Goal: Book appointment/travel/reservation

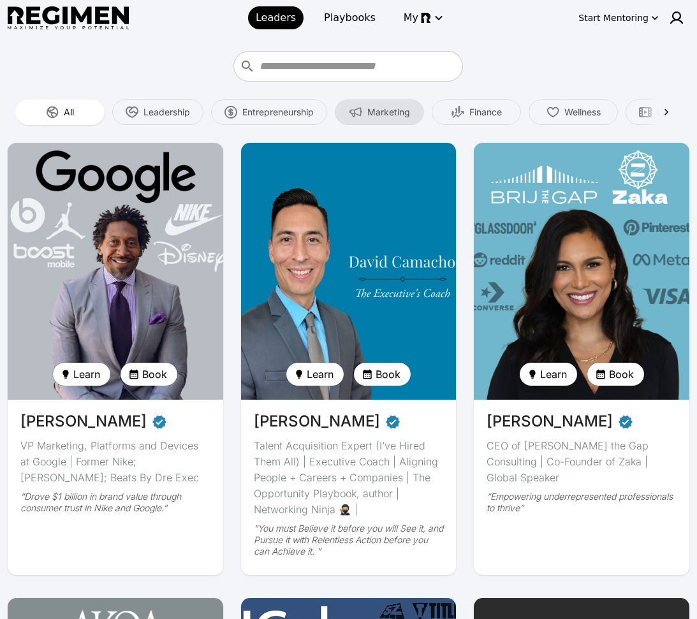
click at [396, 117] on span "Marketing" at bounding box center [388, 112] width 43 height 13
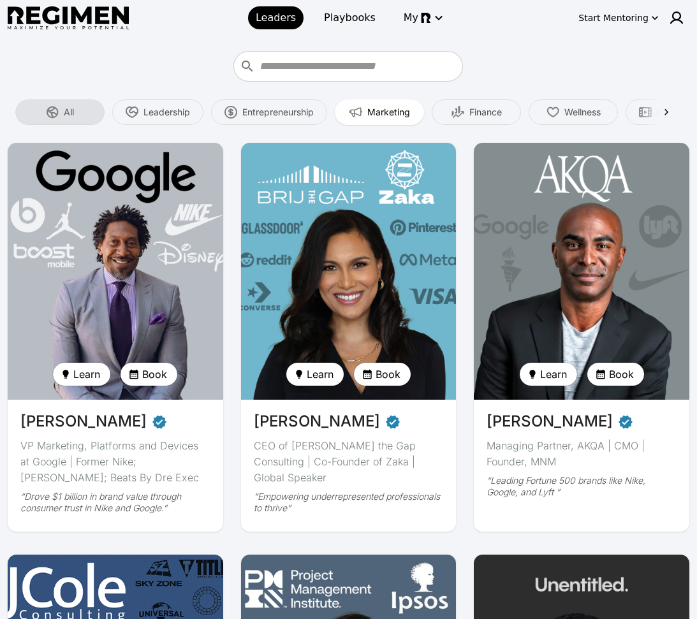
click at [61, 115] on div "All" at bounding box center [59, 113] width 89 height 26
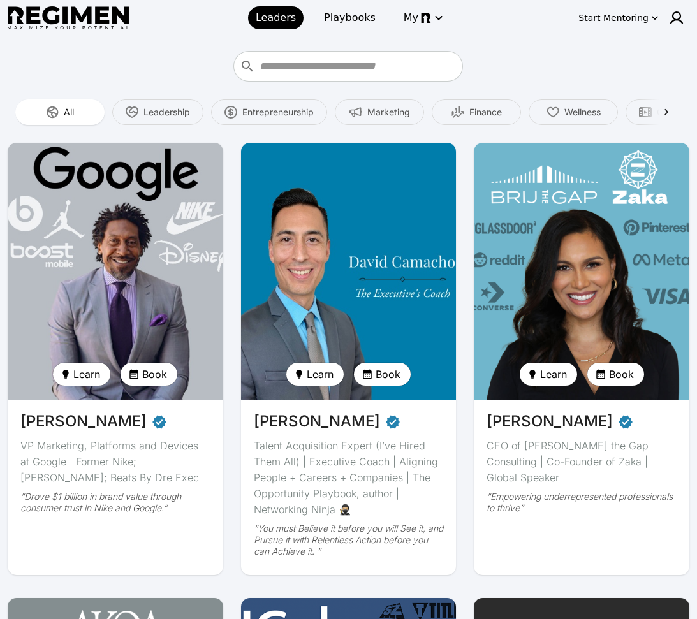
click at [164, 232] on img at bounding box center [115, 271] width 222 height 265
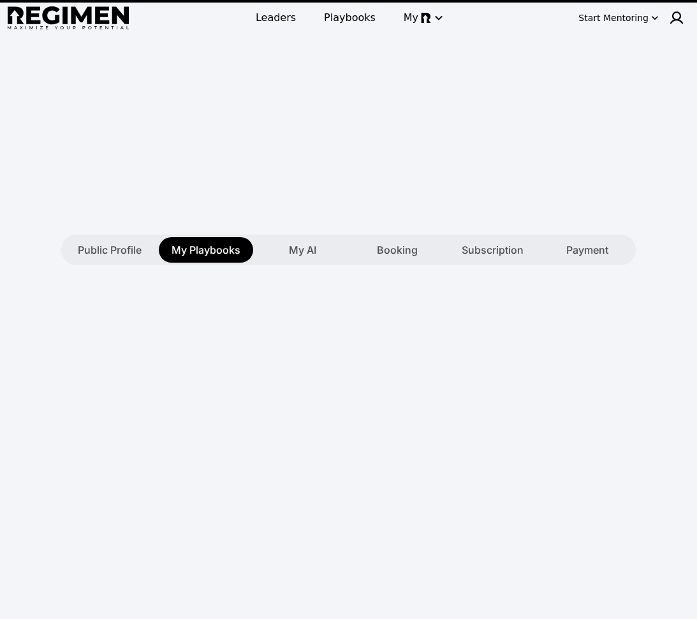
type textarea "**********"
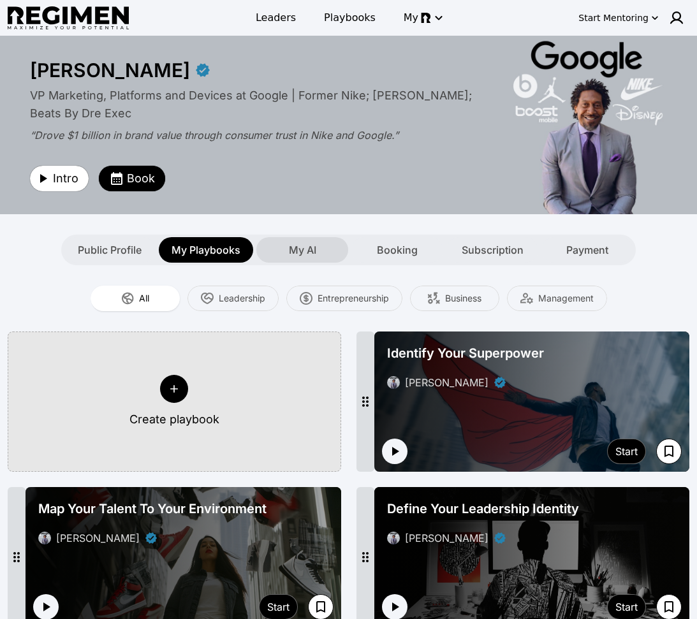
click at [278, 254] on div "My AI" at bounding box center [302, 250] width 92 height 26
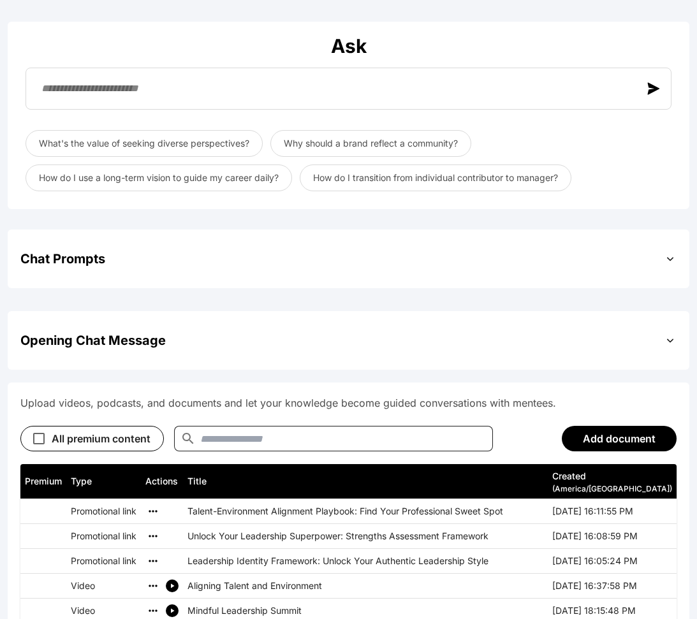
scroll to position [355, 0]
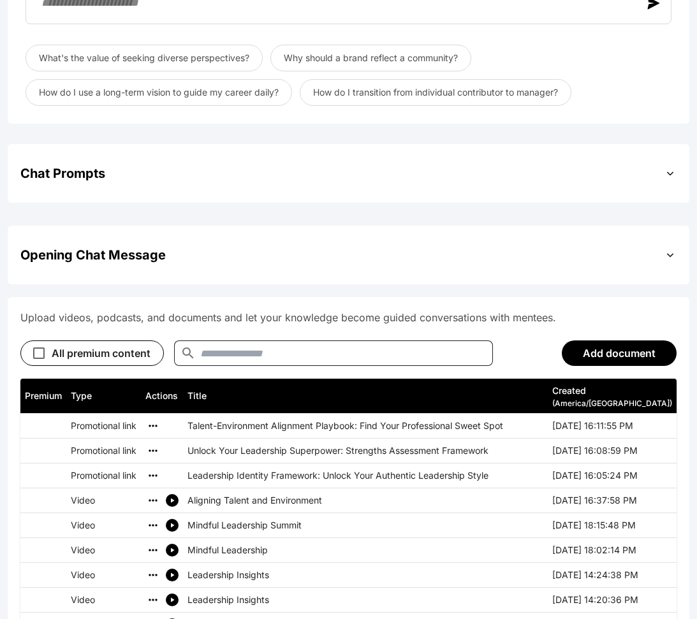
click at [326, 173] on div "Chat Prompts" at bounding box center [348, 173] width 656 height 33
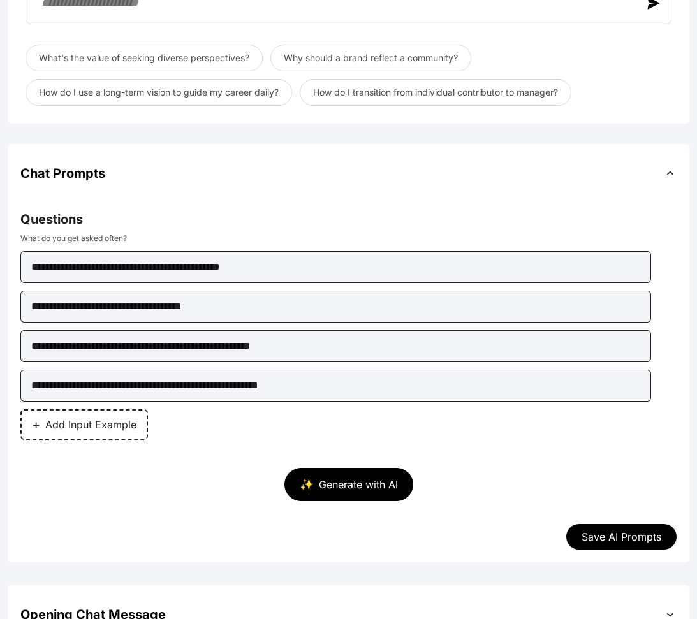
click at [351, 170] on div "Chat Prompts" at bounding box center [348, 173] width 656 height 33
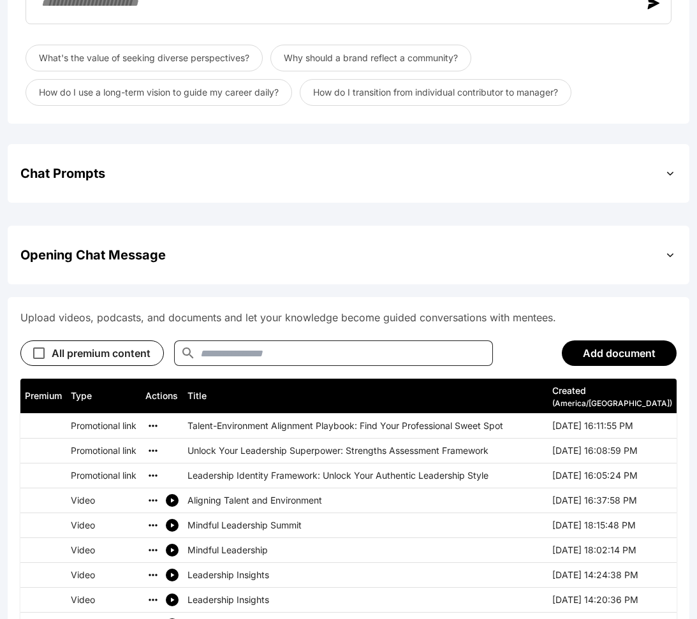
click at [256, 251] on div "Opening Chat Message" at bounding box center [348, 255] width 656 height 33
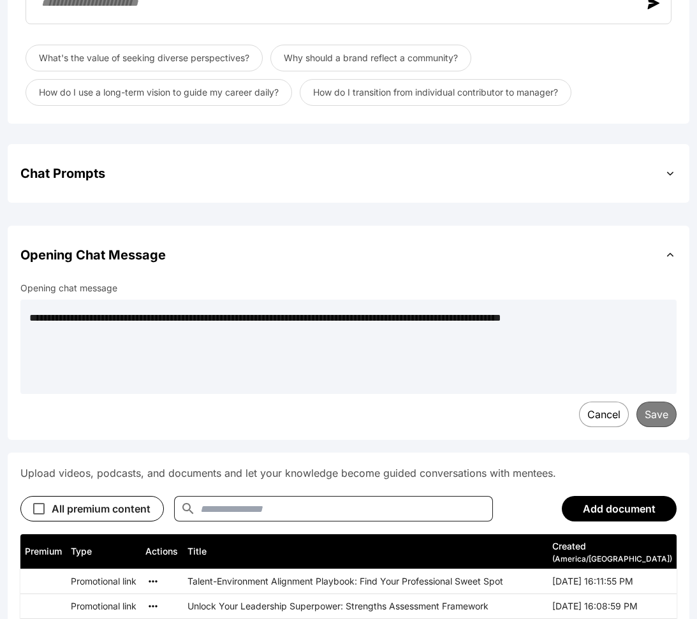
click at [342, 250] on div "Opening Chat Message" at bounding box center [348, 255] width 656 height 33
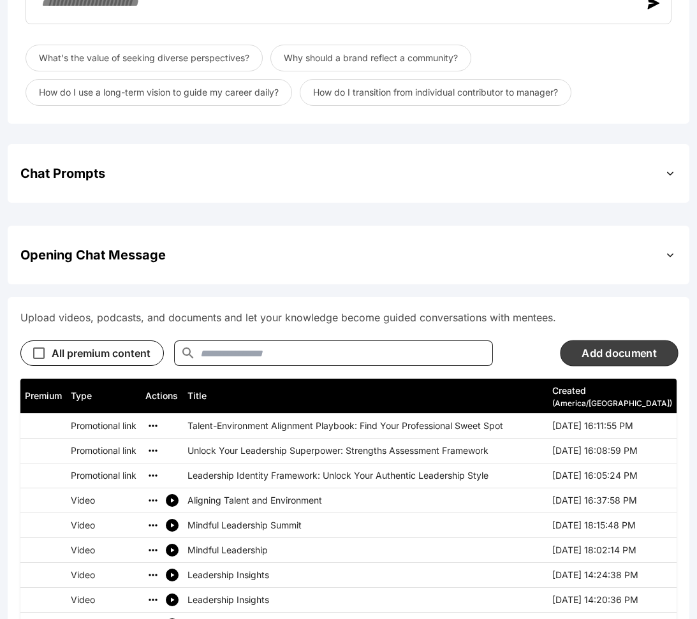
click at [610, 346] on button "Add document" at bounding box center [619, 353] width 118 height 26
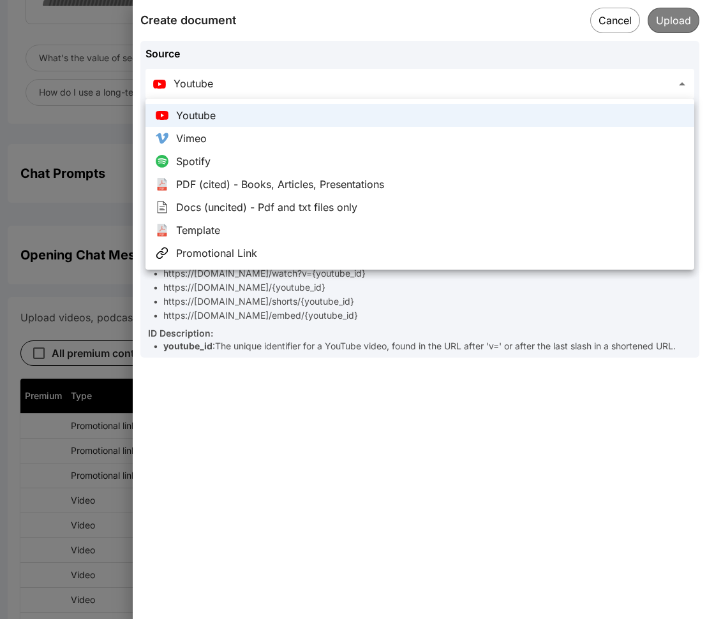
click at [341, 491] on div at bounding box center [353, 309] width 707 height 619
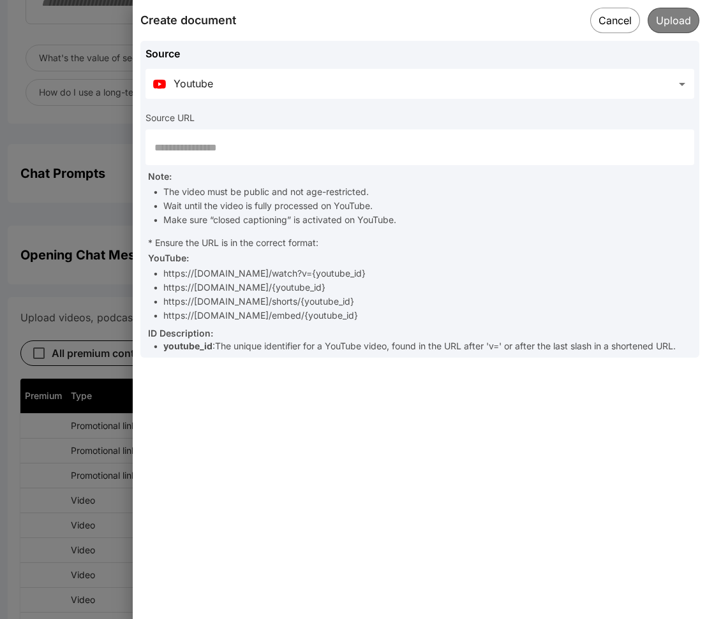
click at [327, 143] on input "text" at bounding box center [419, 147] width 549 height 36
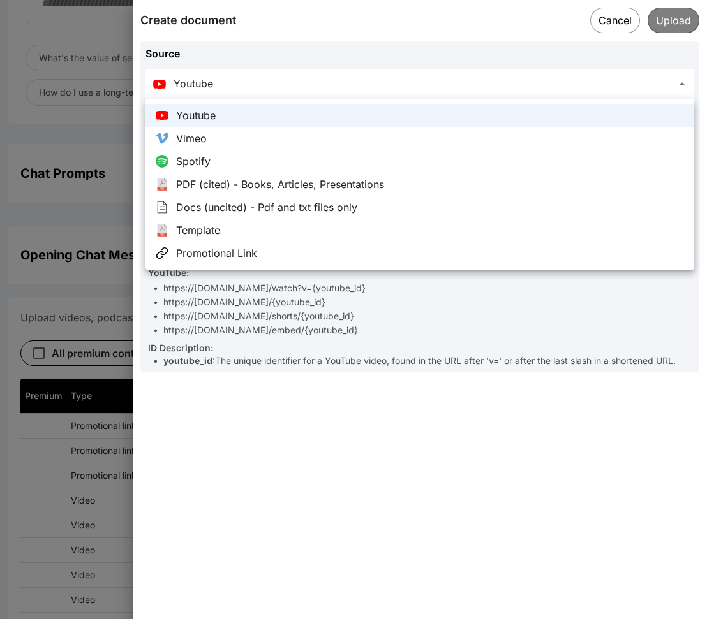
click at [457, 385] on div at bounding box center [353, 309] width 707 height 619
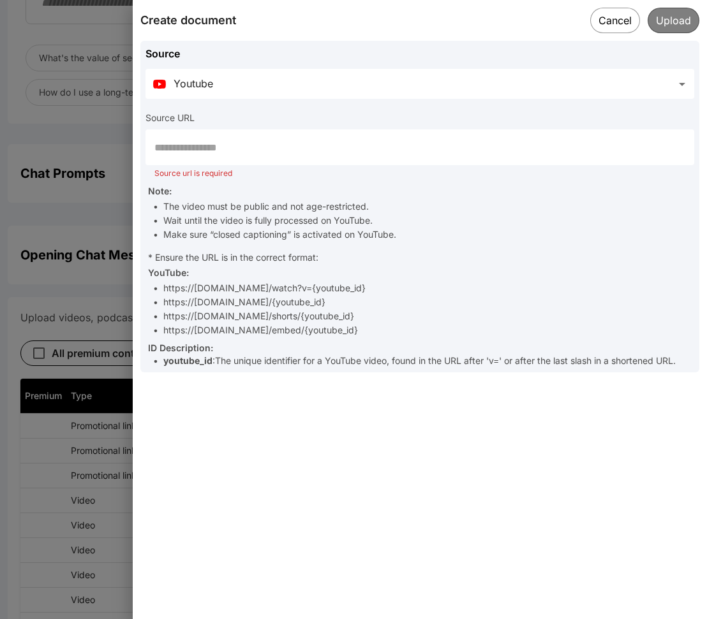
click at [615, 20] on button "Cancel" at bounding box center [615, 21] width 50 height 26
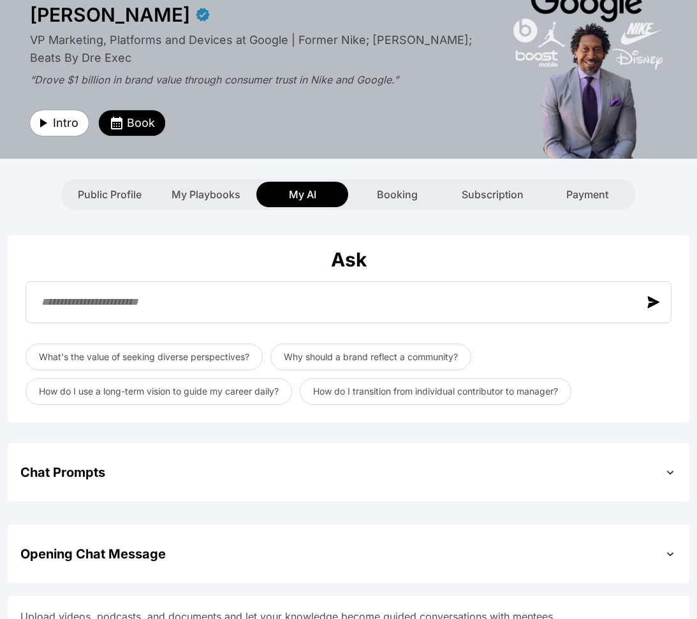
scroll to position [0, 0]
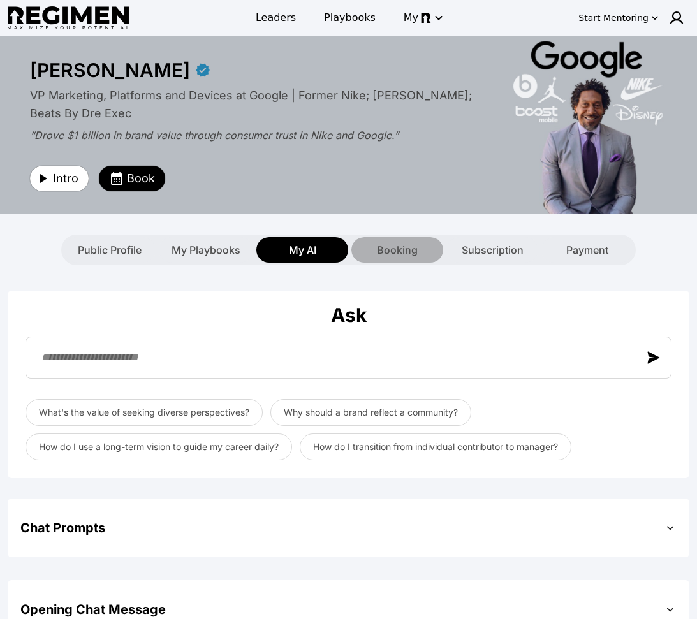
click at [383, 238] on div "Booking" at bounding box center [397, 250] width 92 height 26
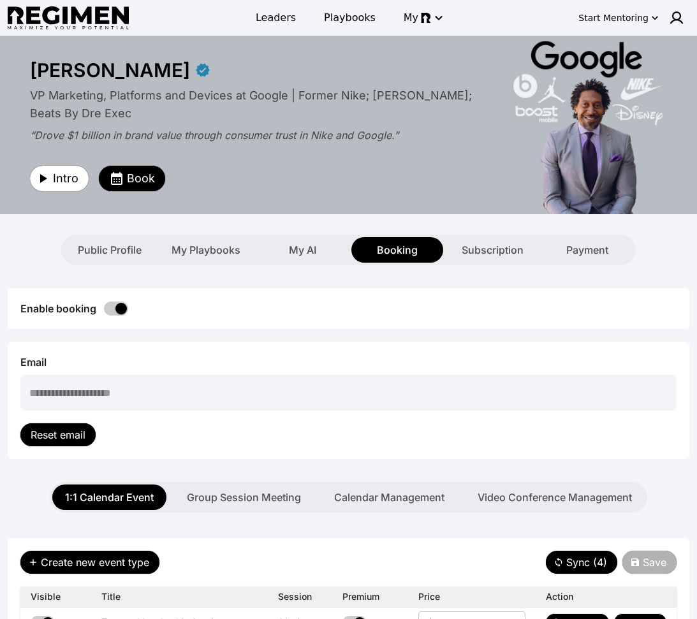
click at [367, 249] on div "Booking" at bounding box center [397, 250] width 92 height 26
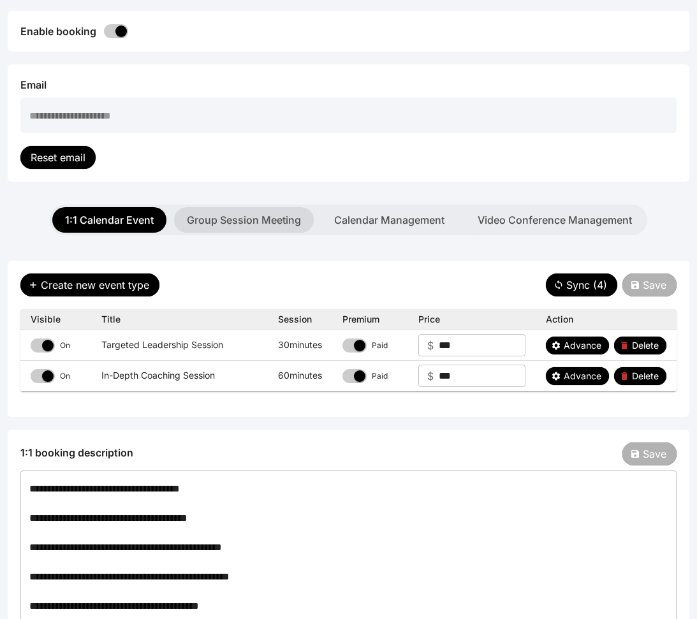
click at [263, 226] on button "Group Session Meeting" at bounding box center [244, 220] width 140 height 26
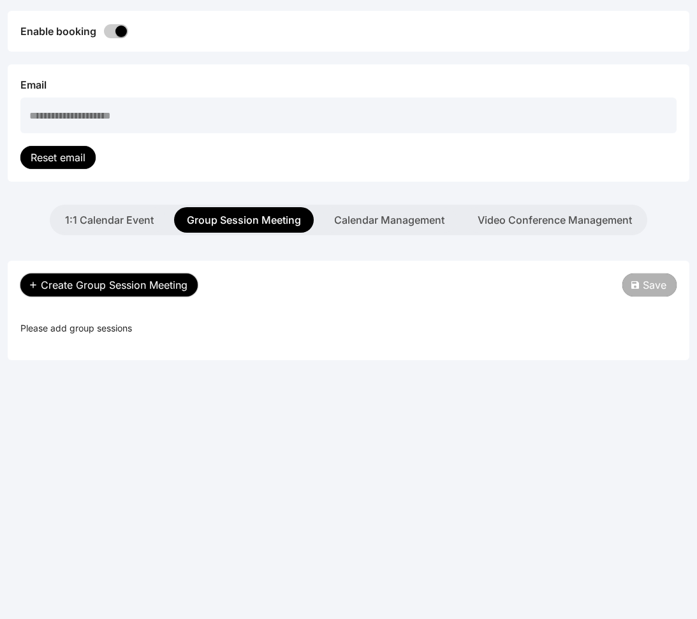
click at [144, 289] on span "Create Group Session Meeting" at bounding box center [114, 284] width 147 height 15
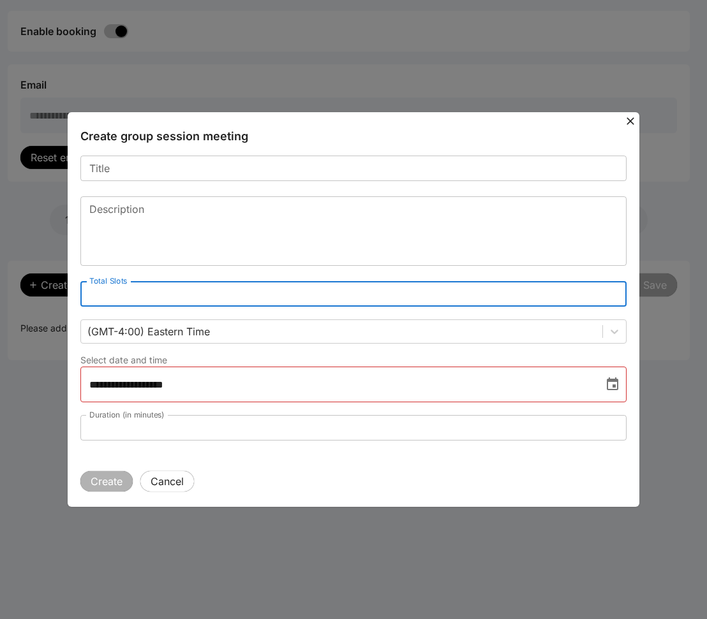
click at [614, 292] on input "*" at bounding box center [353, 294] width 546 height 26
type input "*"
click at [614, 292] on input "*" at bounding box center [353, 294] width 546 height 26
click at [631, 120] on icon at bounding box center [630, 121] width 8 height 8
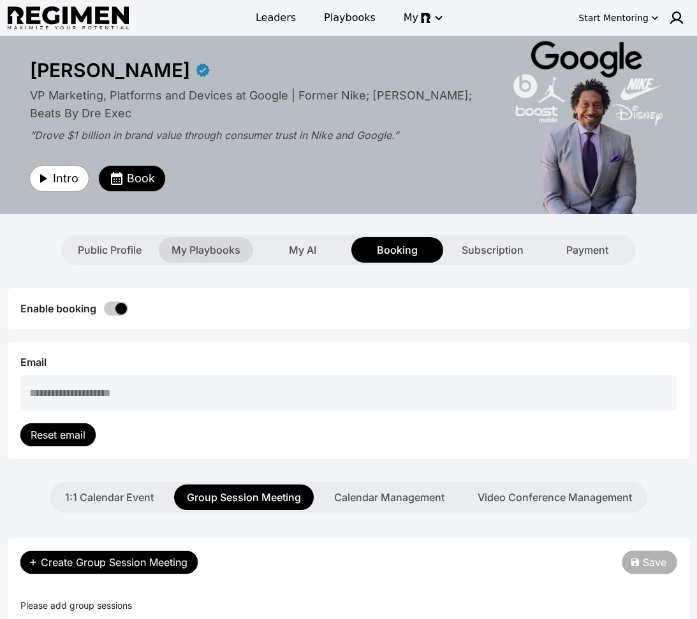
click at [203, 251] on span "My Playbooks" at bounding box center [206, 249] width 69 height 15
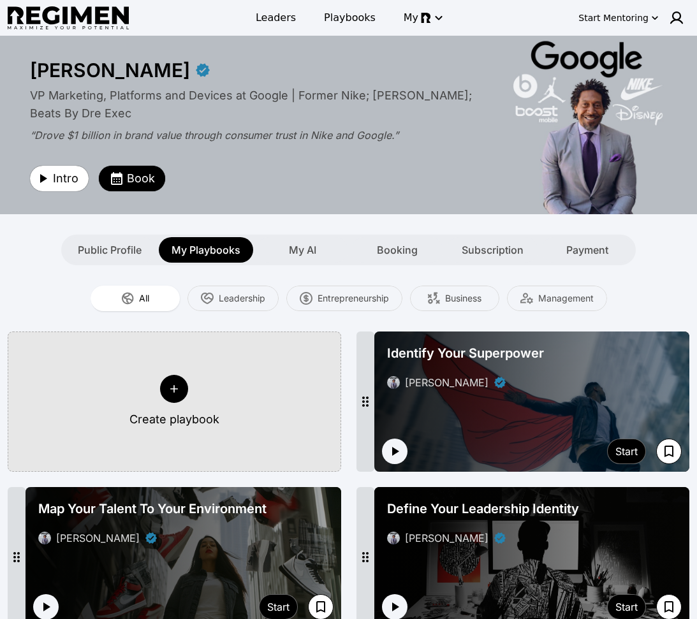
drag, startPoint x: 334, startPoint y: 82, endPoint x: 371, endPoint y: 56, distance: 44.9
click at [336, 79] on div "[PERSON_NAME] VP Marketing, Platforms and Devices at Google | Former Nike; [PER…" at bounding box center [348, 125] width 653 height 179
click at [281, 16] on span "Leaders" at bounding box center [276, 17] width 40 height 15
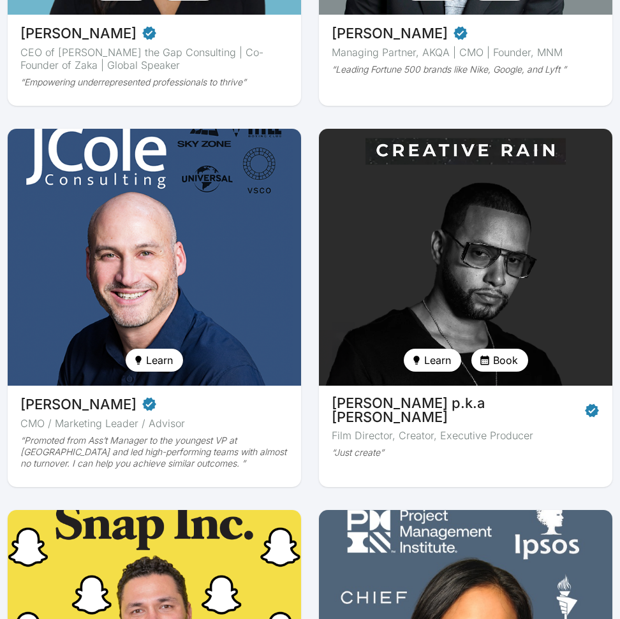
scroll to position [904, 0]
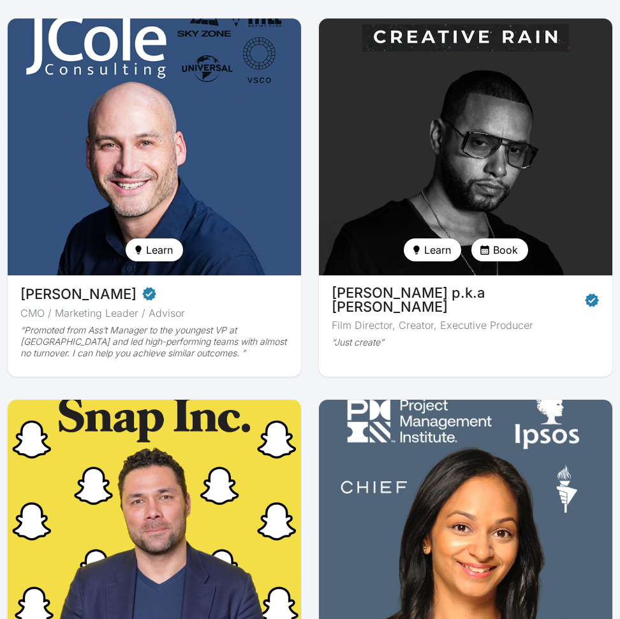
click at [554, 101] on img at bounding box center [465, 147] width 302 height 265
